Goal: Find specific page/section: Find specific page/section

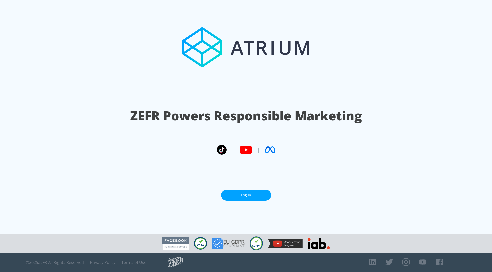
click at [256, 197] on link "Log In" at bounding box center [246, 194] width 50 height 11
